Goal: Information Seeking & Learning: Learn about a topic

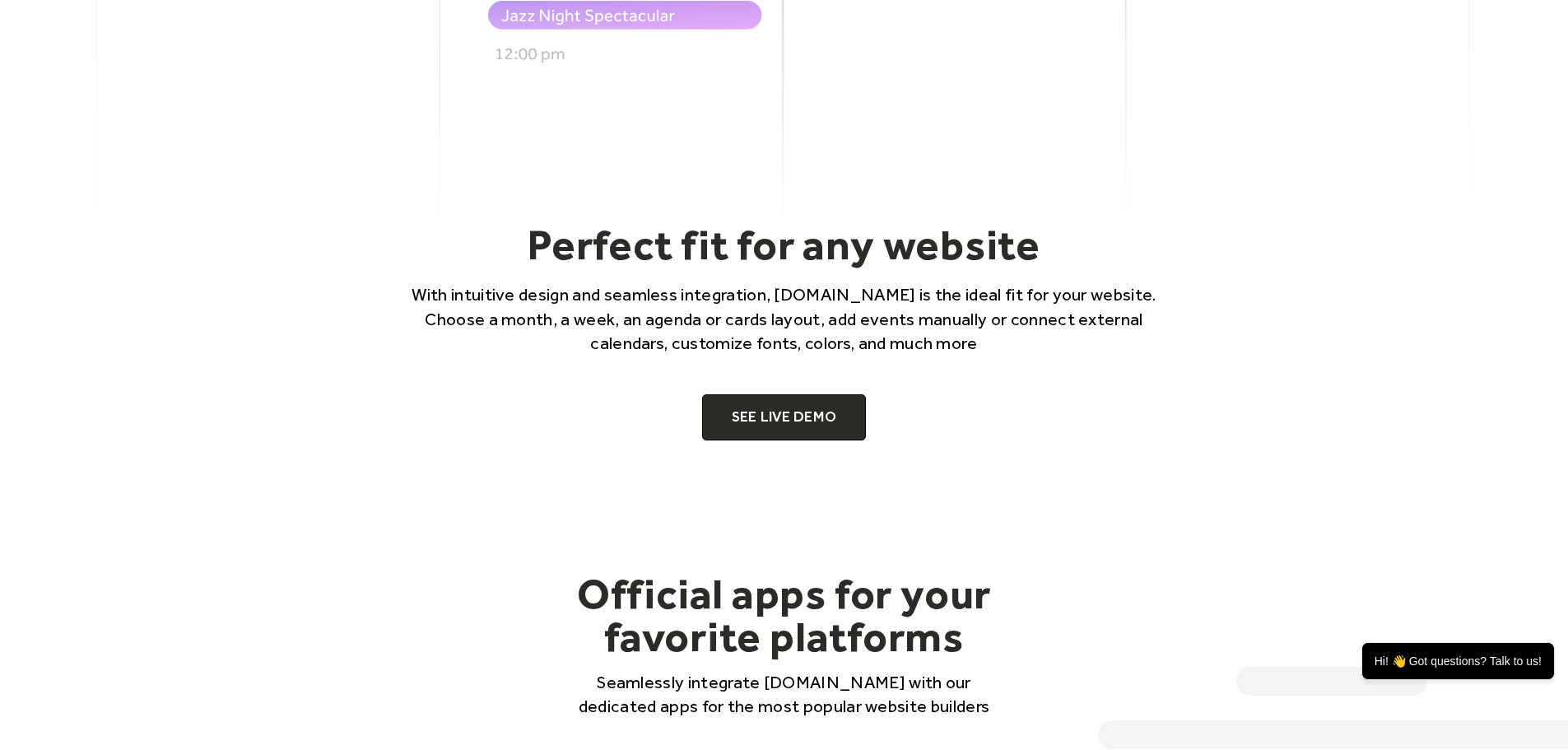
scroll to position [1152, 0]
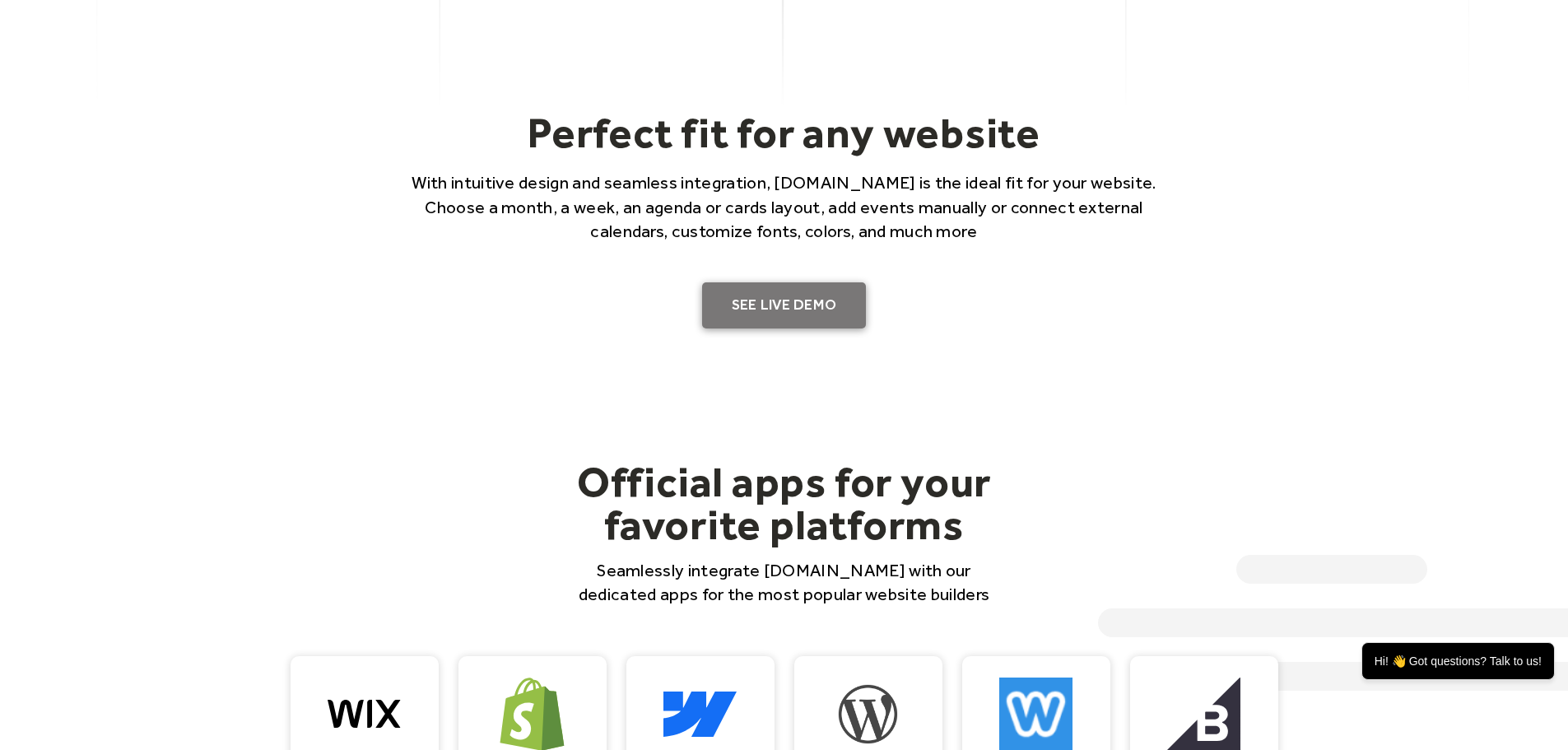
click at [809, 308] on link "SEE LIVE DEMO" at bounding box center [784, 305] width 165 height 46
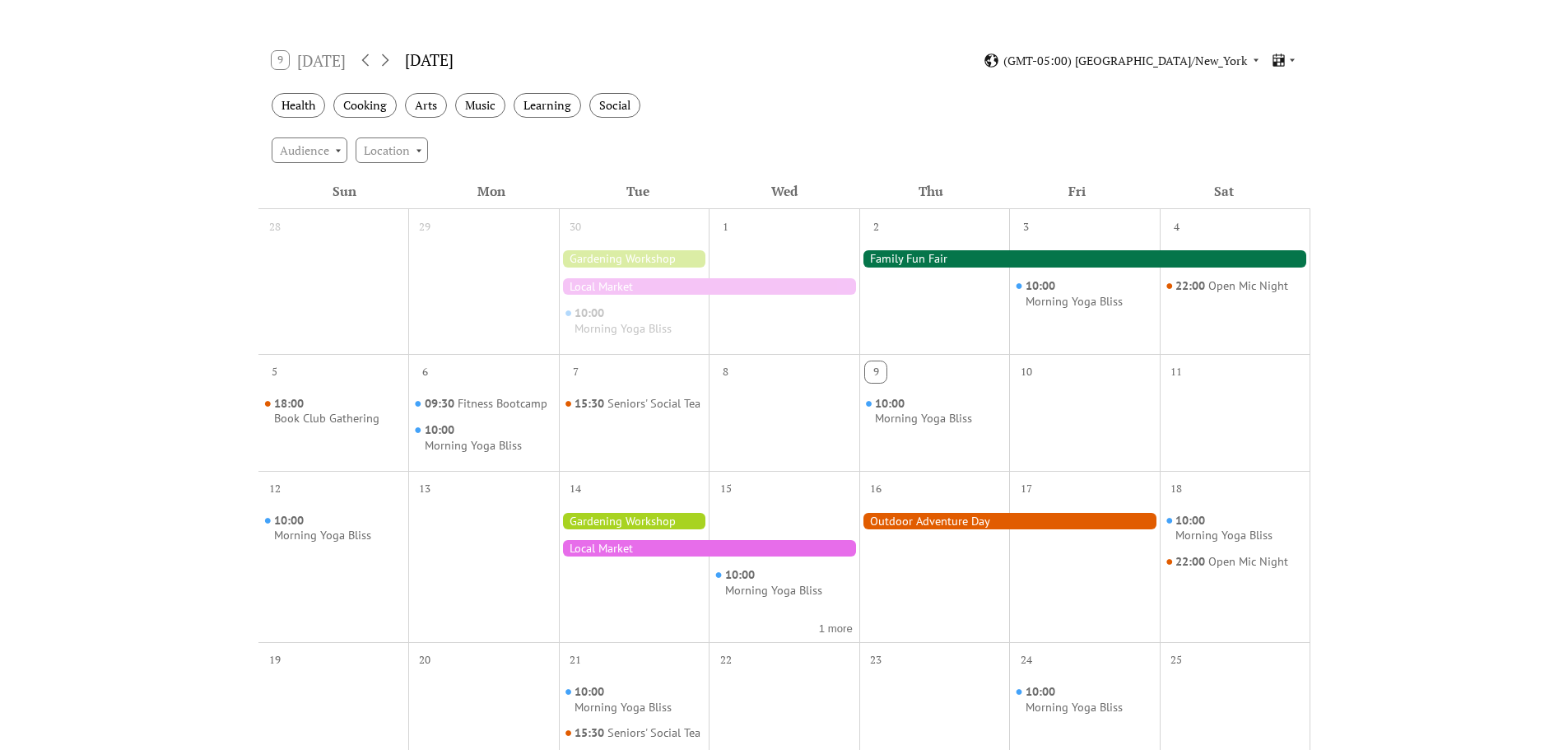
scroll to position [247, 0]
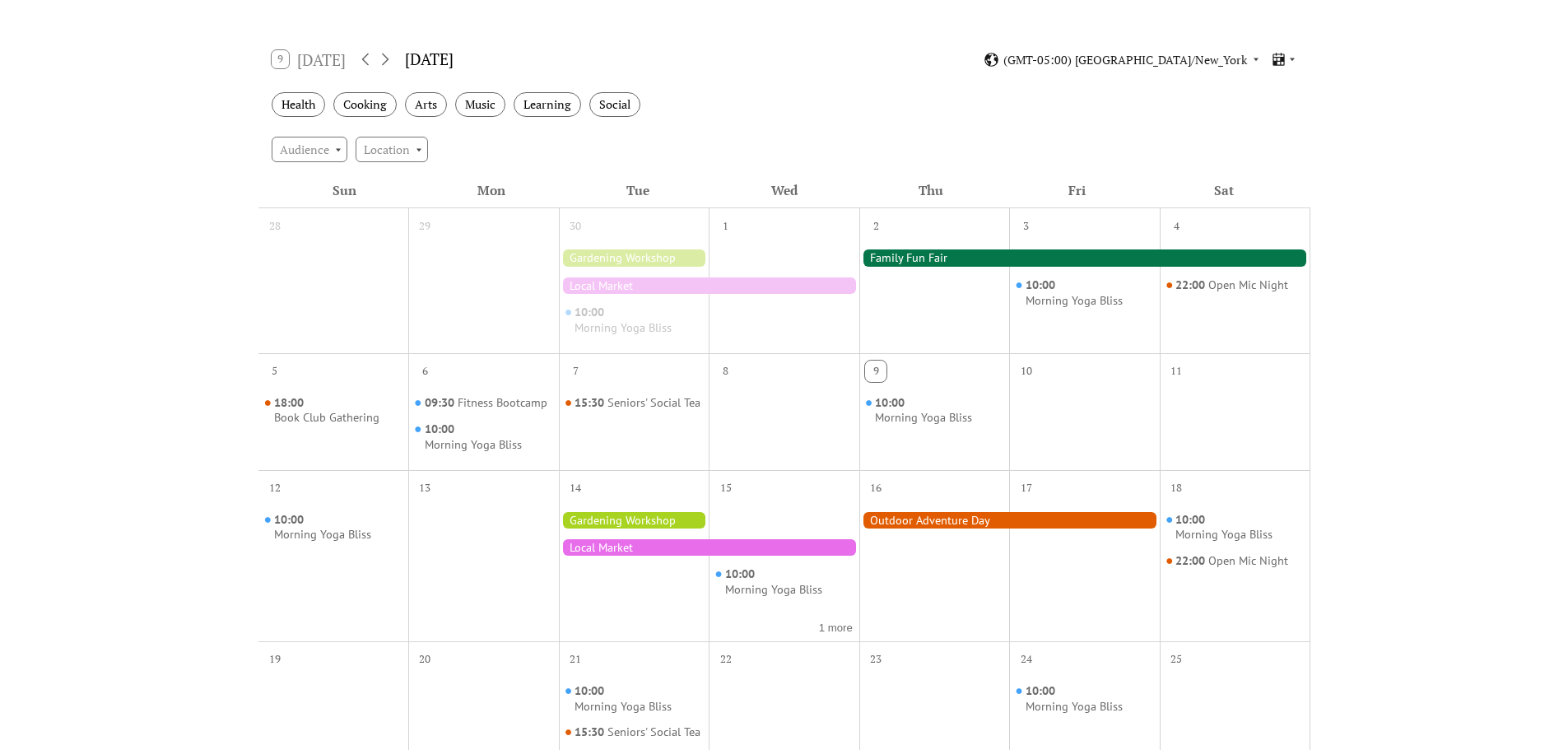
click at [640, 282] on div at bounding box center [709, 286] width 301 height 17
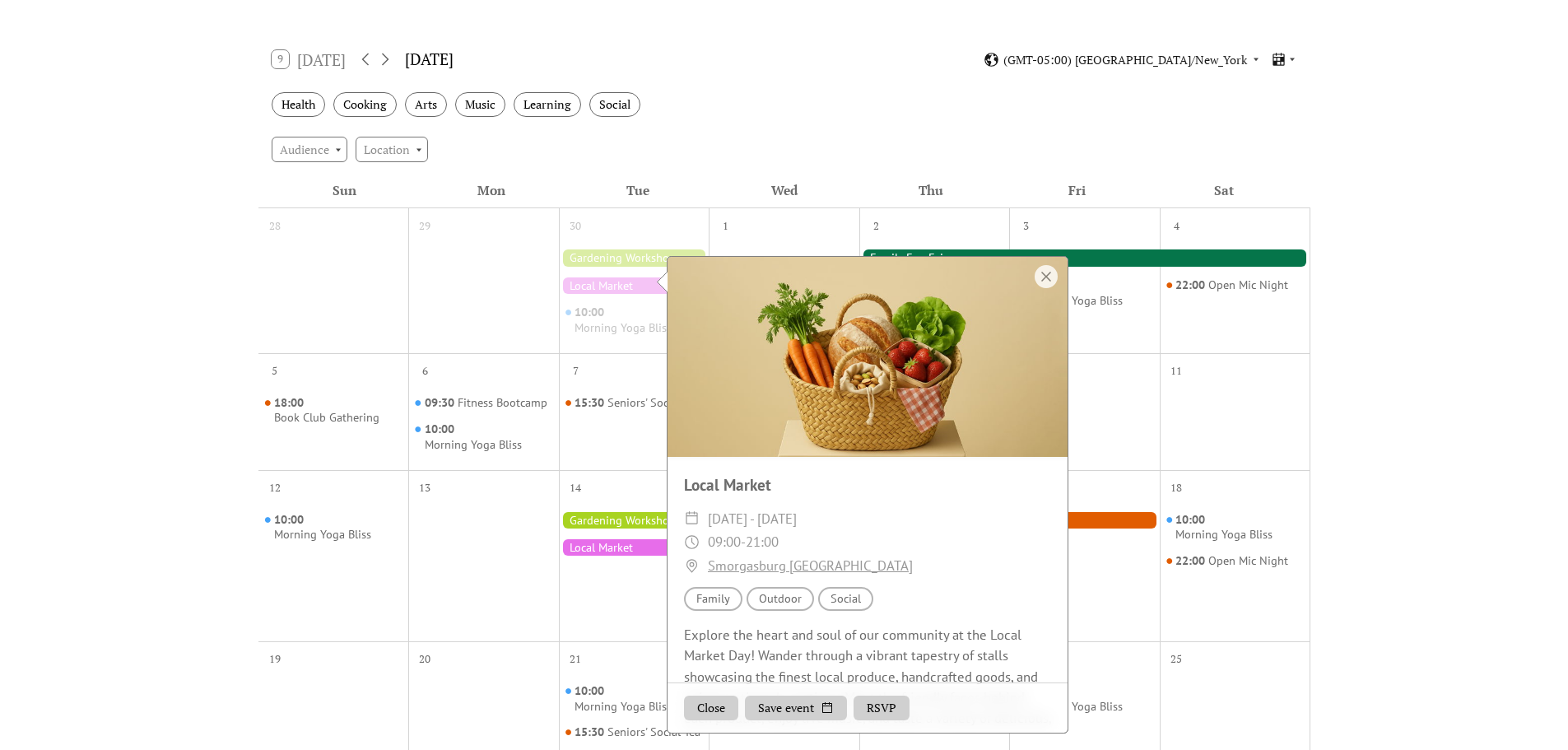
click at [645, 526] on div at bounding box center [634, 520] width 151 height 17
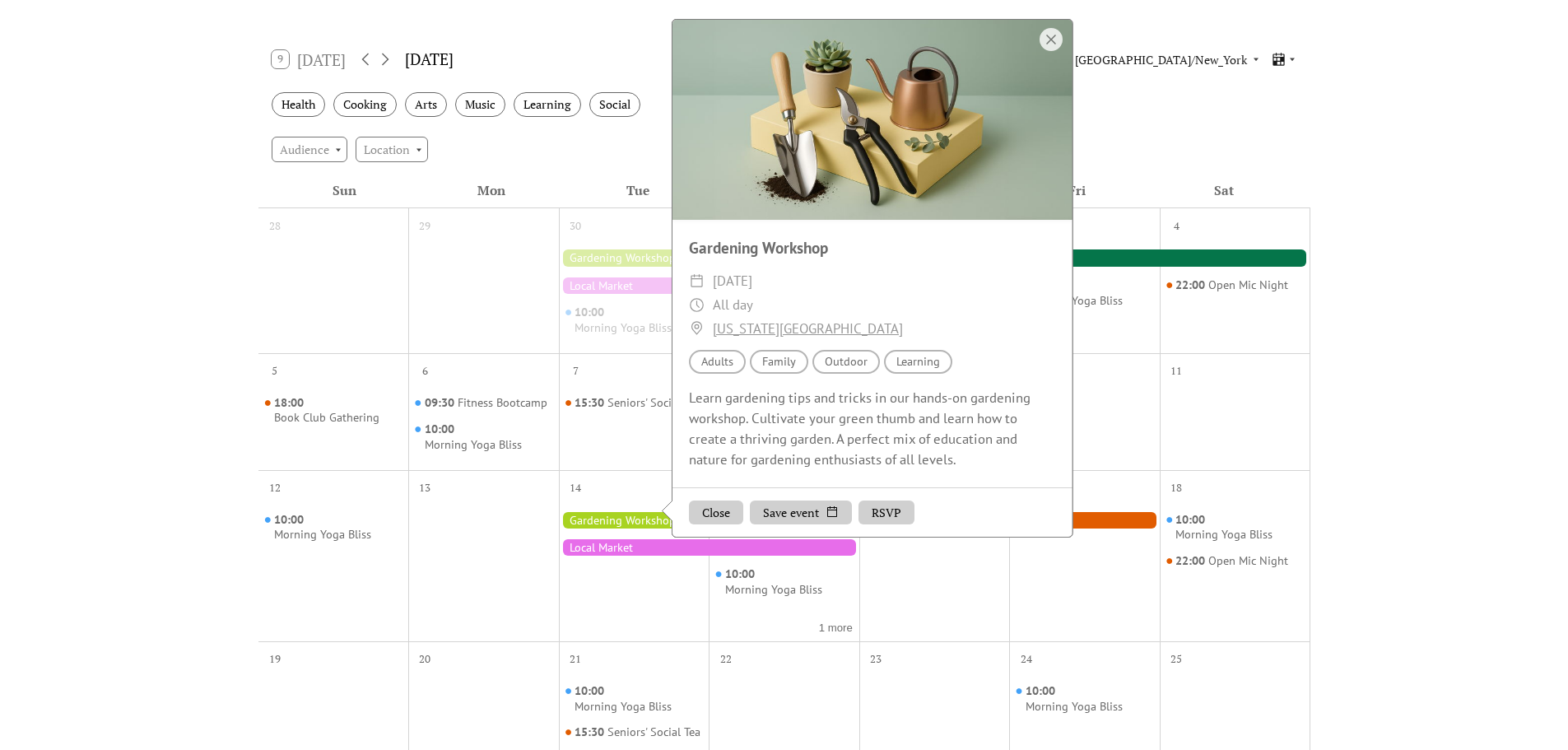
click at [930, 471] on div "Learn gardening tips and tricks in our hands-on gardening workshop. Cultivate y…" at bounding box center [872, 429] width 400 height 83
click at [1197, 438] on div at bounding box center [1234, 424] width 151 height 78
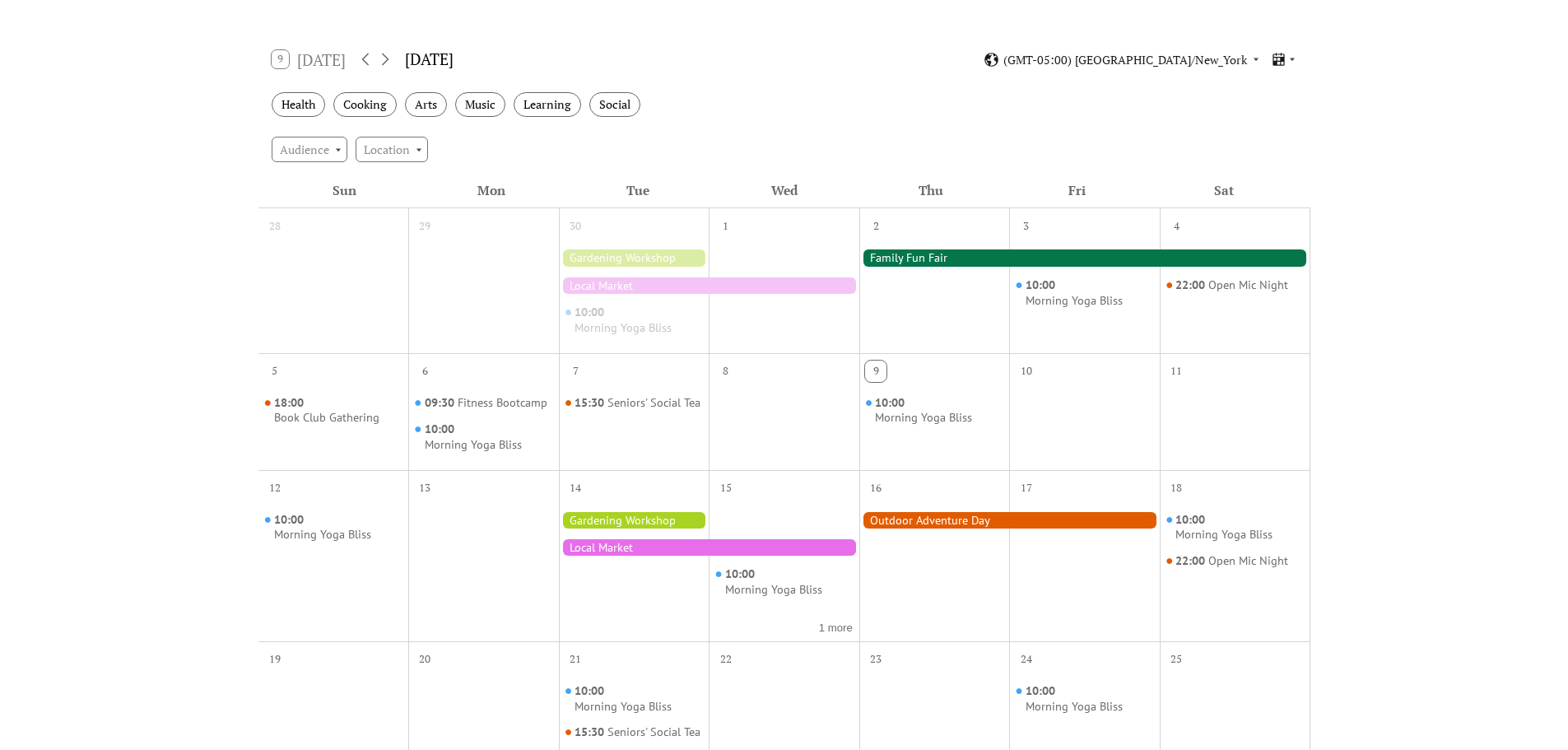
click at [1027, 517] on div at bounding box center [1009, 520] width 301 height 17
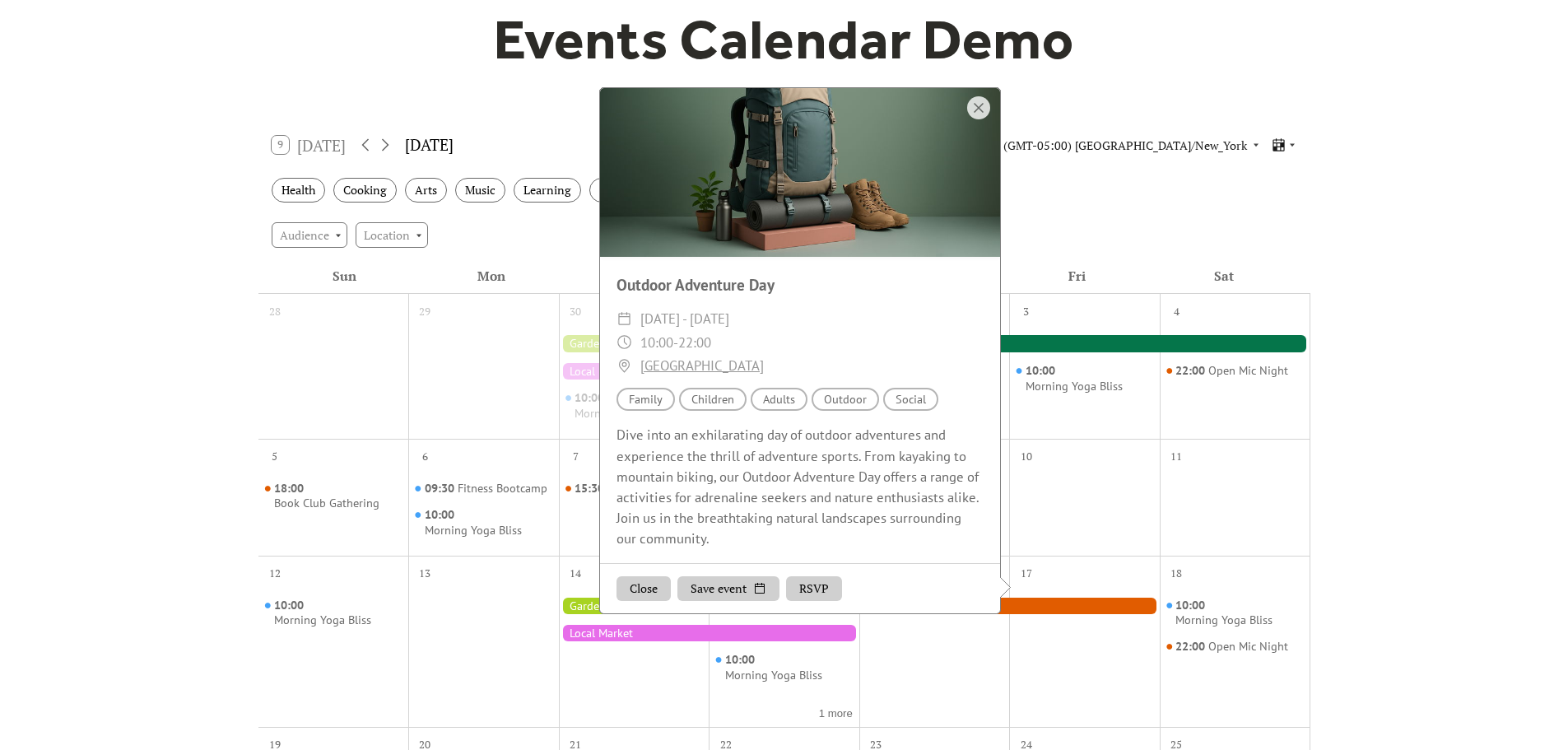
scroll to position [82, 0]
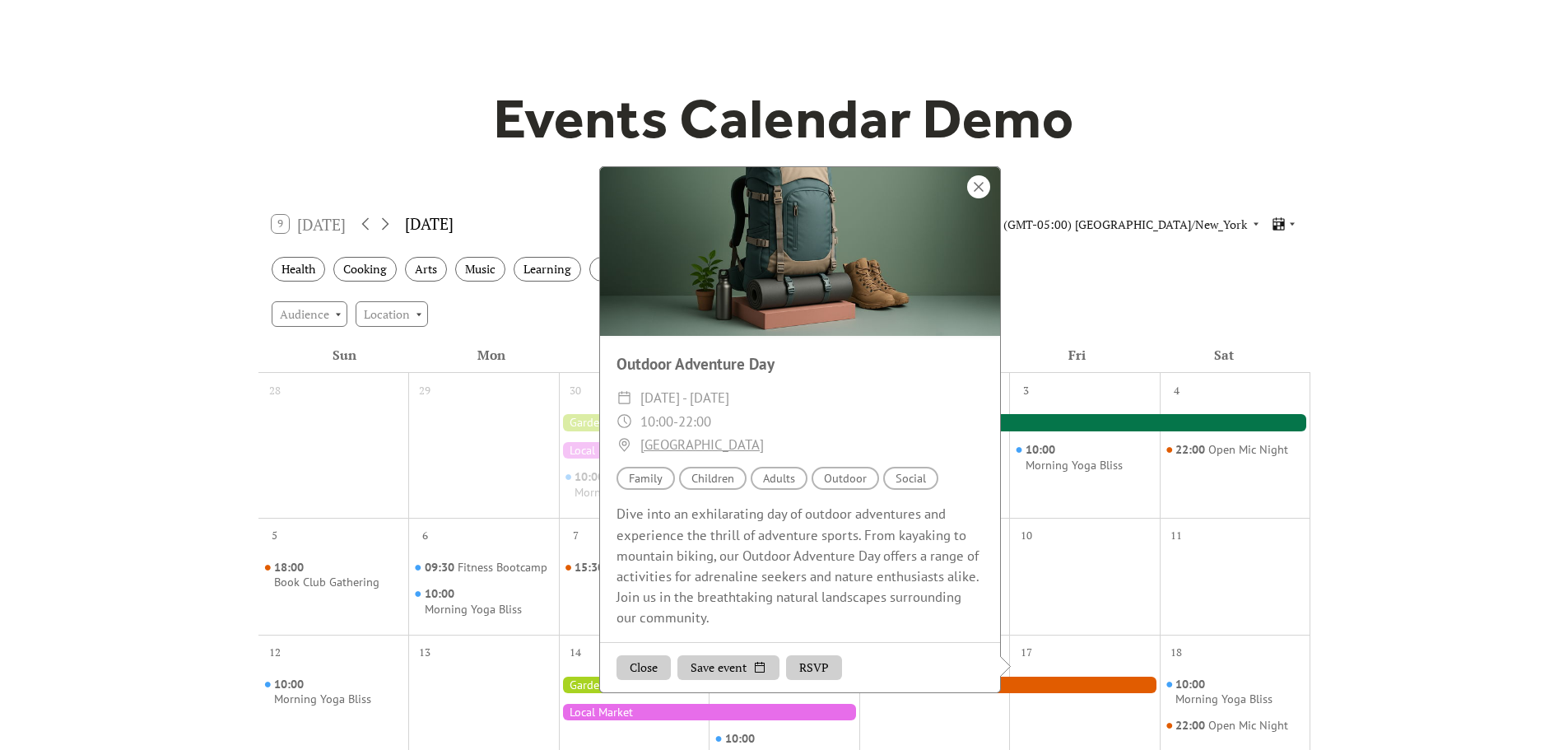
click at [973, 199] on div at bounding box center [978, 187] width 23 height 23
